Goal: Obtain resource: Download file/media

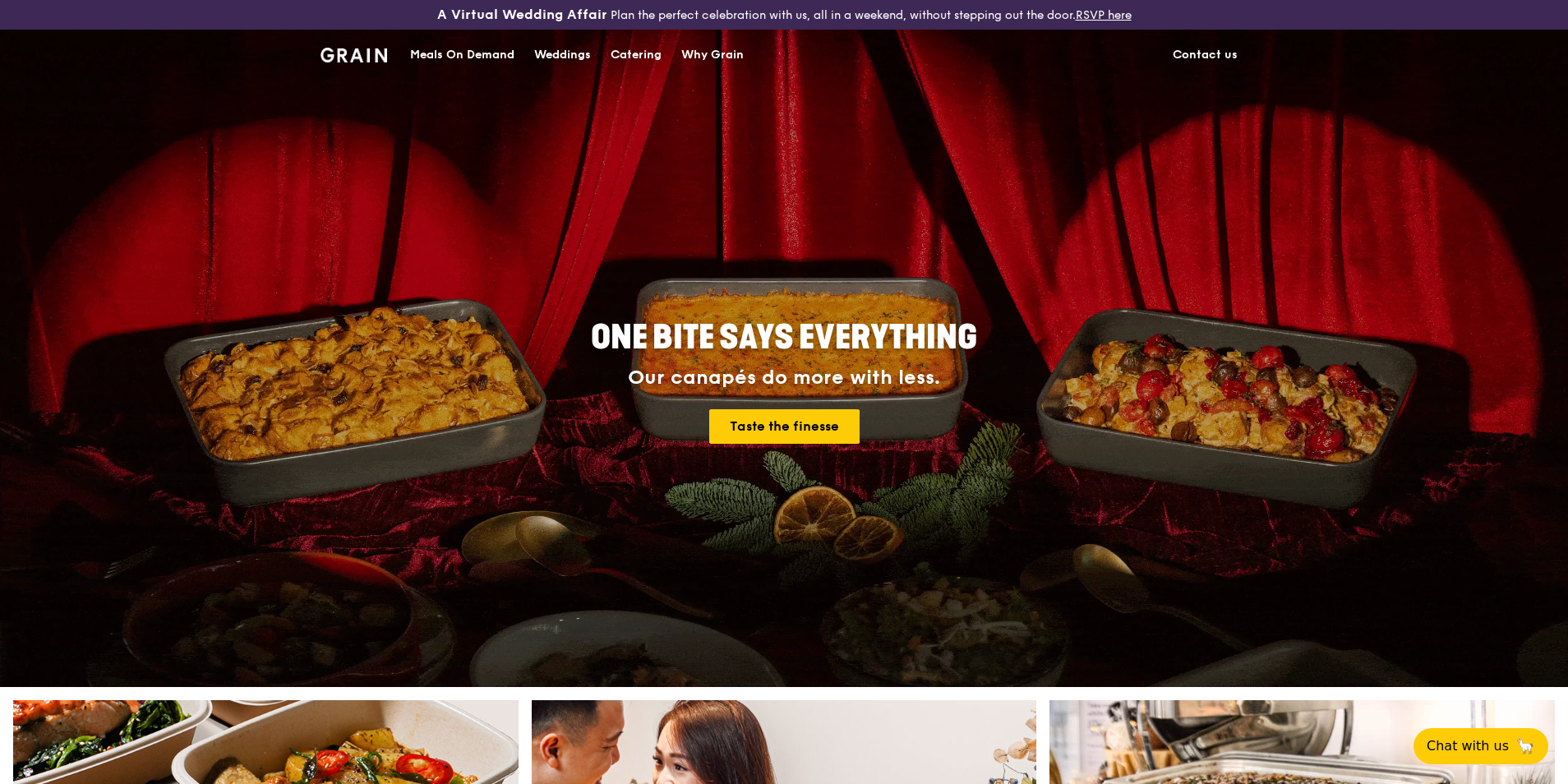
click at [644, 52] on div "Catering" at bounding box center [635, 55] width 51 height 50
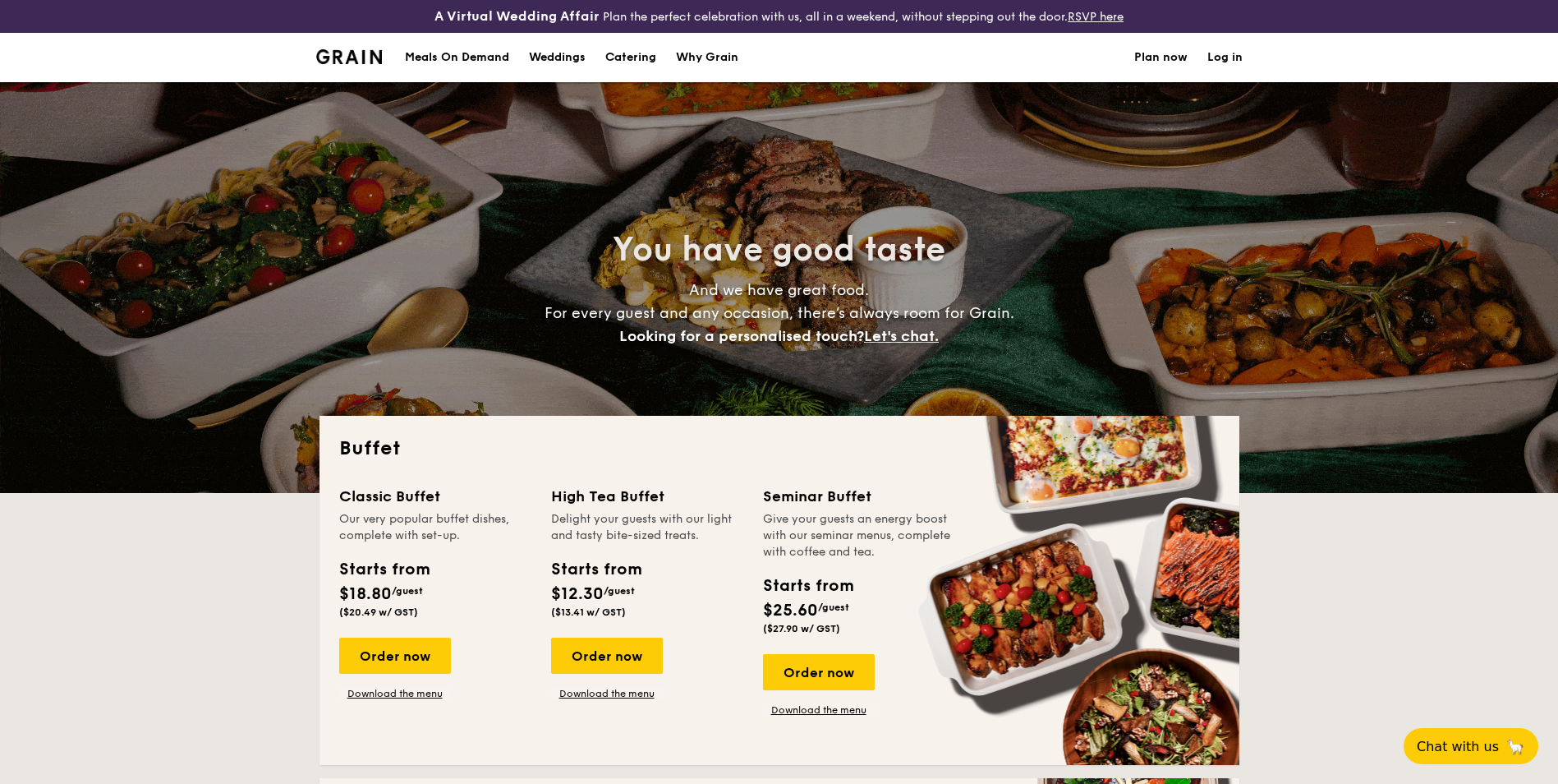
select select
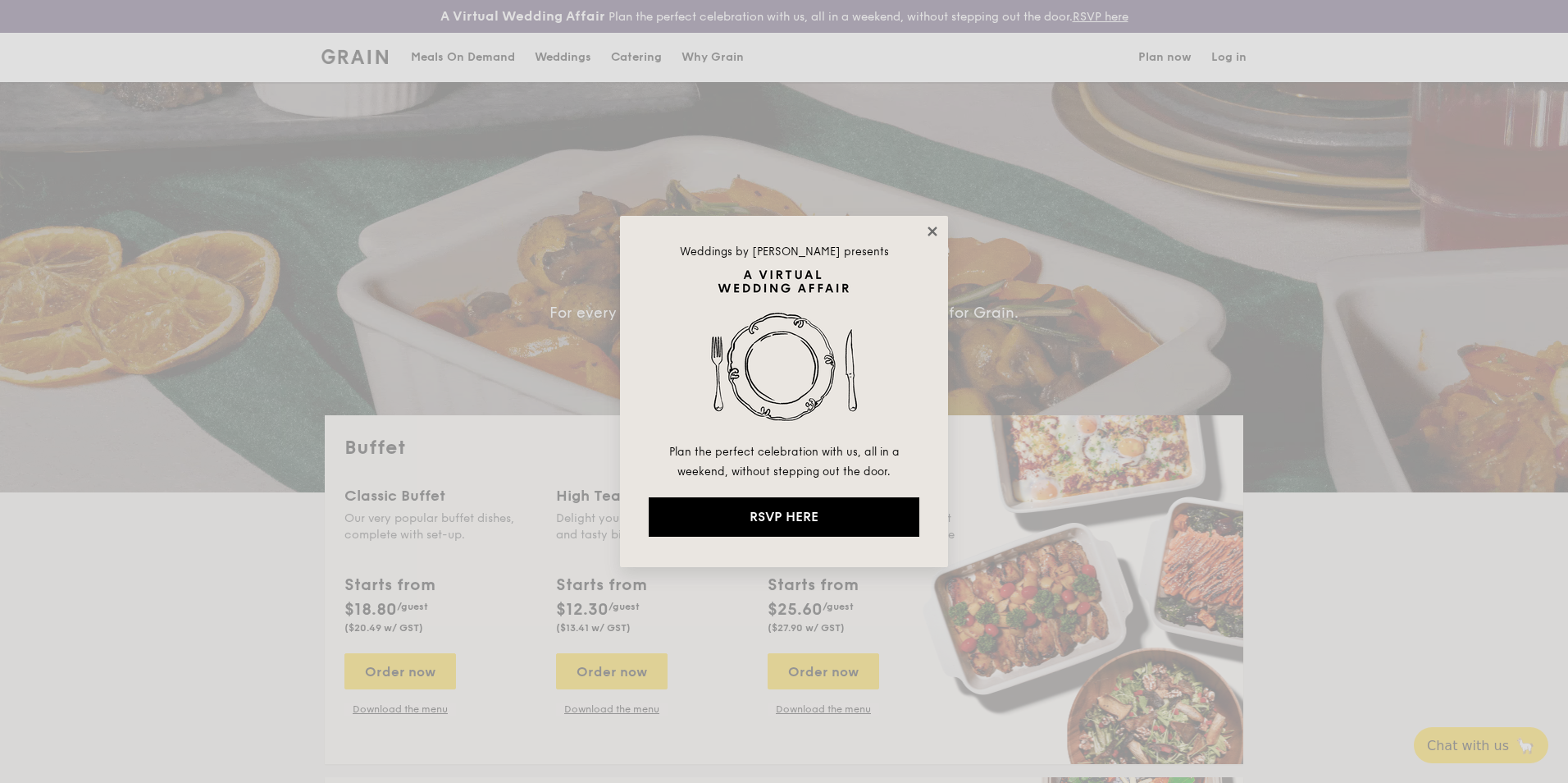
click at [936, 228] on icon at bounding box center [931, 230] width 9 height 9
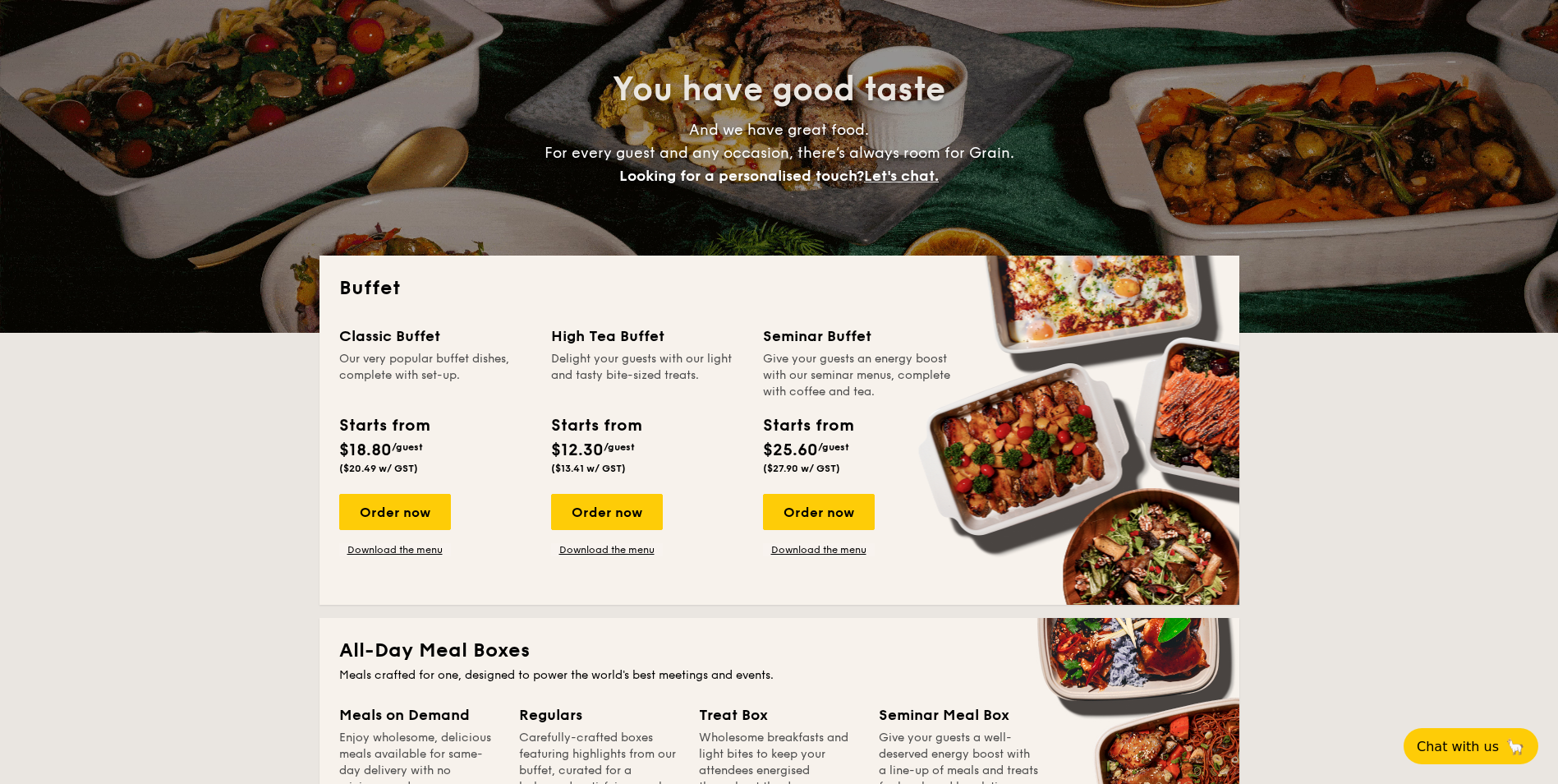
scroll to position [151, 0]
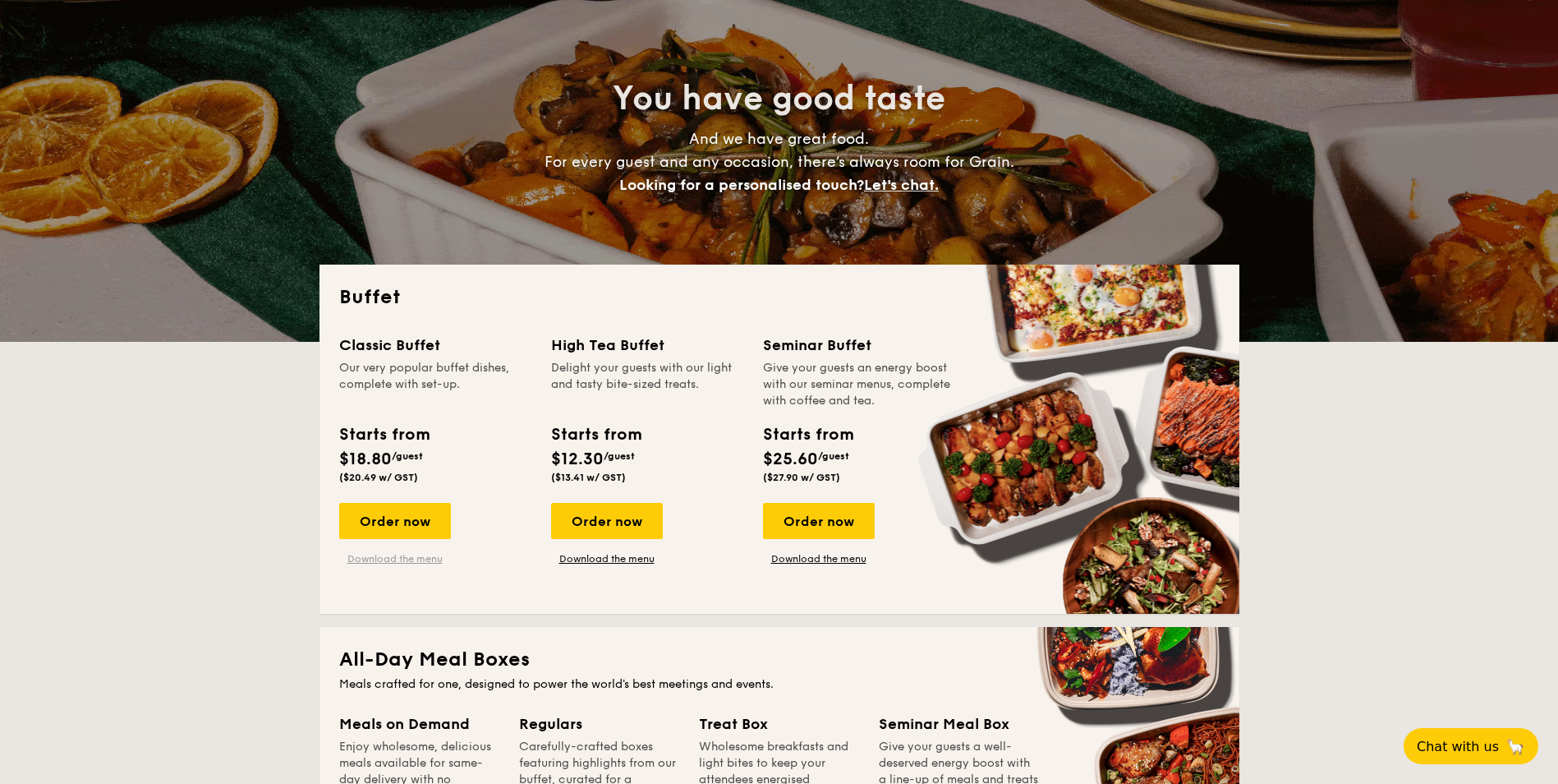
click at [393, 560] on link "Download the menu" at bounding box center [395, 559] width 112 height 13
